Goal: Navigation & Orientation: Find specific page/section

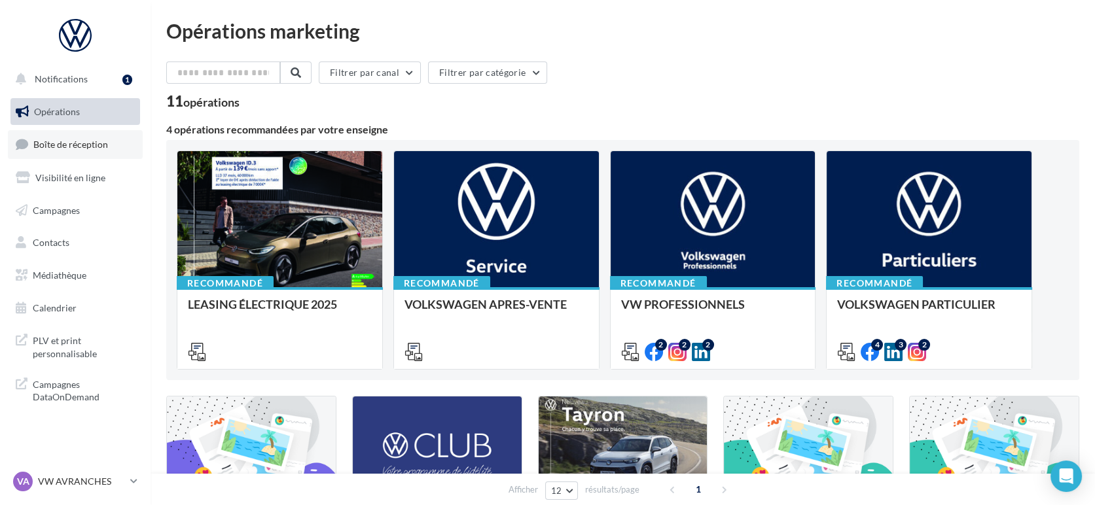
click at [92, 144] on span "Boîte de réception" at bounding box center [70, 144] width 75 height 11
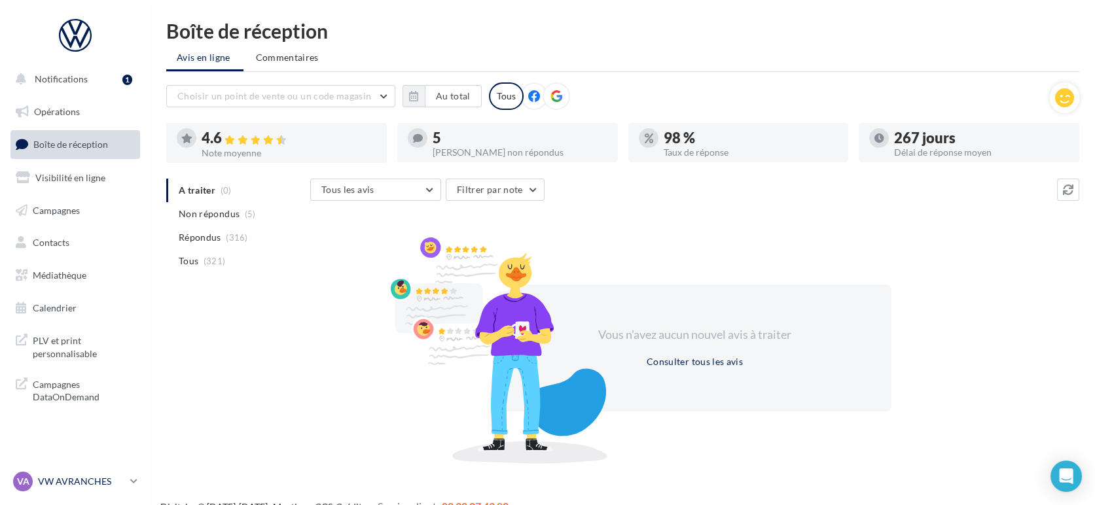
click at [67, 481] on p "VW AVRANCHES" at bounding box center [81, 481] width 87 height 13
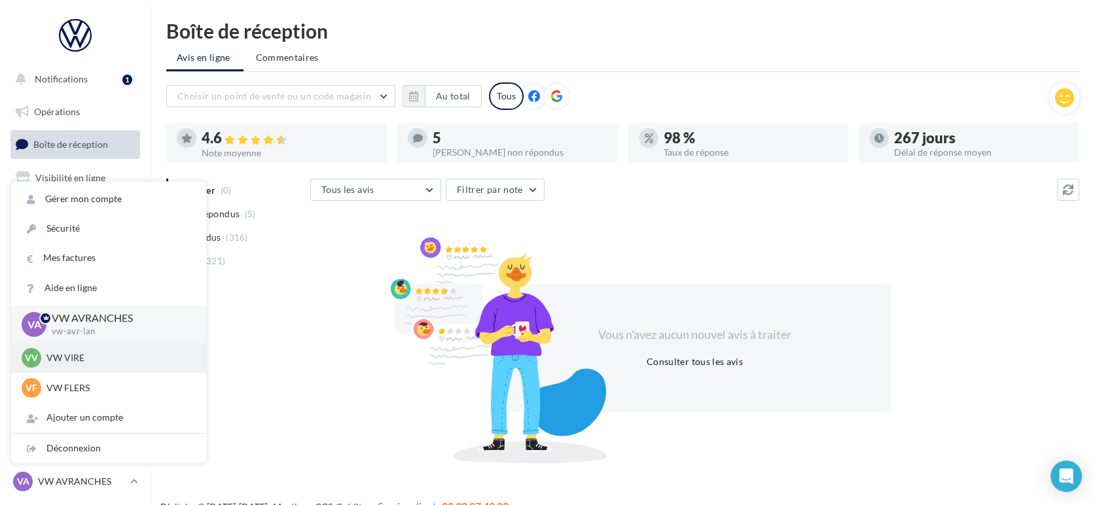
click at [54, 364] on div "VV VW VIRE vw-vir-lan" at bounding box center [109, 358] width 174 height 20
